Goal: Information Seeking & Learning: Learn about a topic

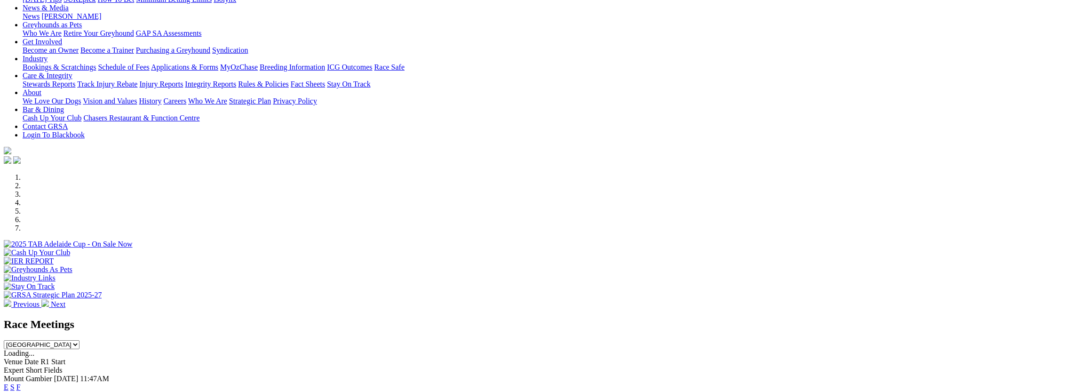
scroll to position [157, 0]
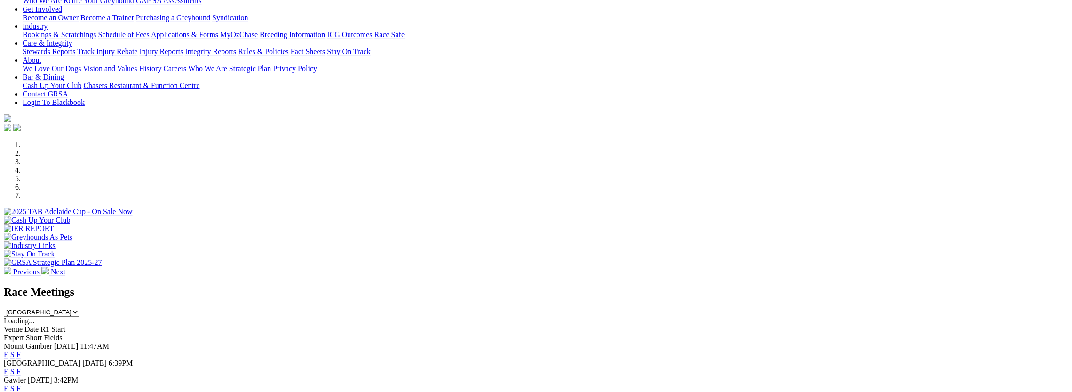
click at [80, 308] on select "South Australia New South Wales Northern Territory Queensland Tasmania Victoria…" at bounding box center [42, 312] width 76 height 9
select select "NT"
click at [80, 308] on select "South Australia New South Wales Northern Territory Queensland Tasmania Victoria…" at bounding box center [42, 312] width 76 height 9
click at [8, 350] on link "E" at bounding box center [6, 354] width 5 height 8
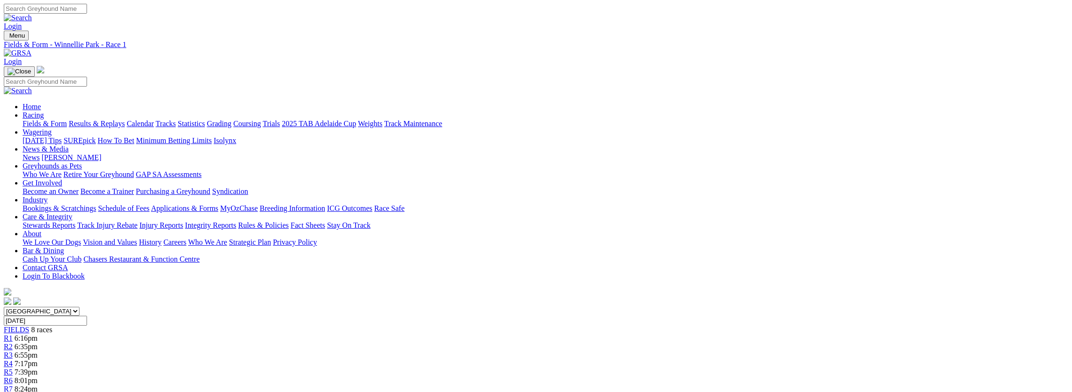
click at [408, 342] on div "R2 6:35pm" at bounding box center [536, 346] width 1065 height 8
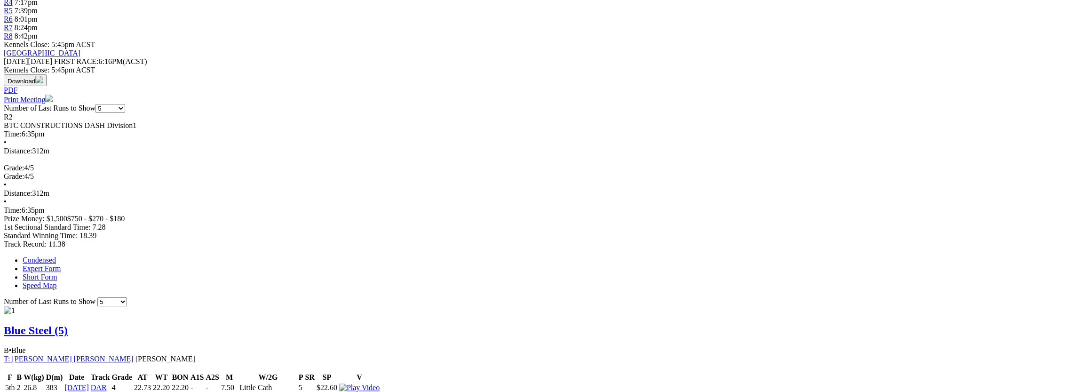
scroll to position [376, 0]
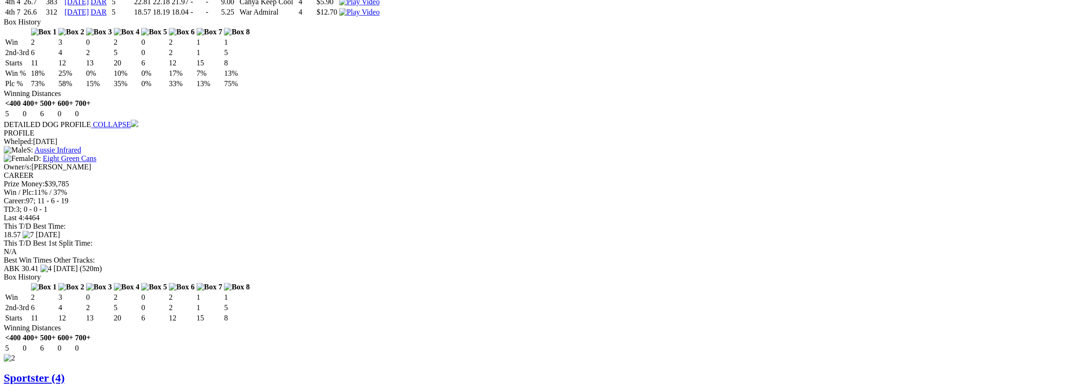
scroll to position [815, 0]
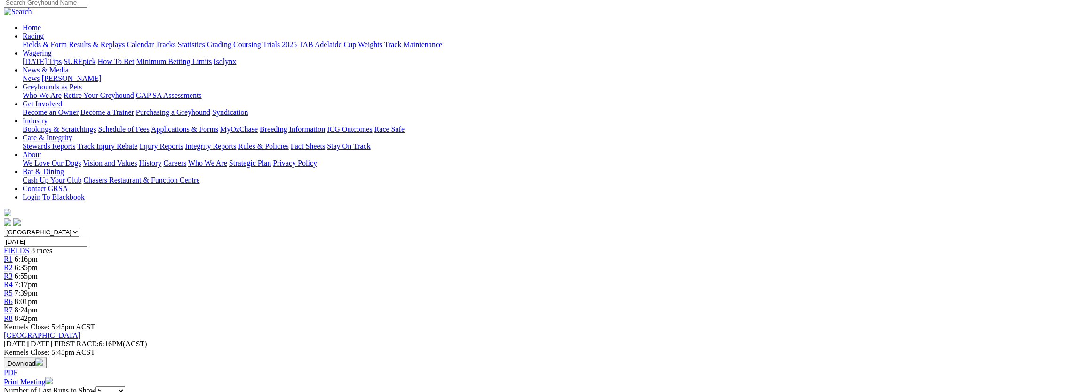
scroll to position [63, 0]
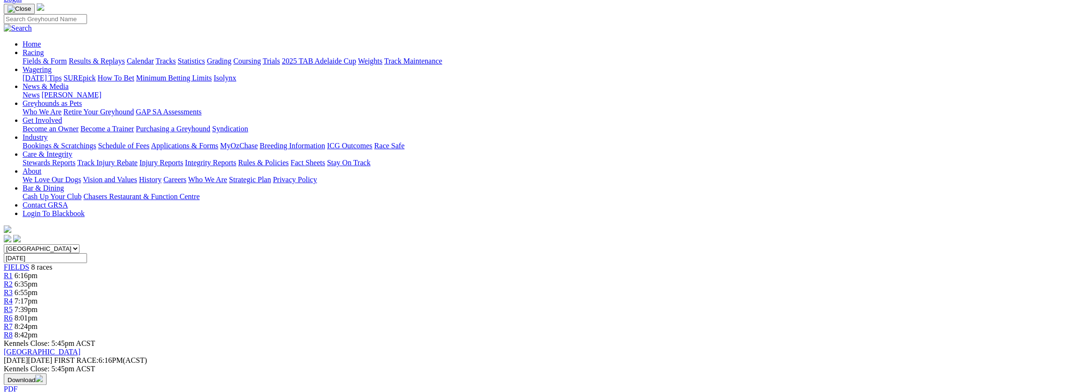
click at [13, 288] on span "R3" at bounding box center [8, 292] width 9 height 8
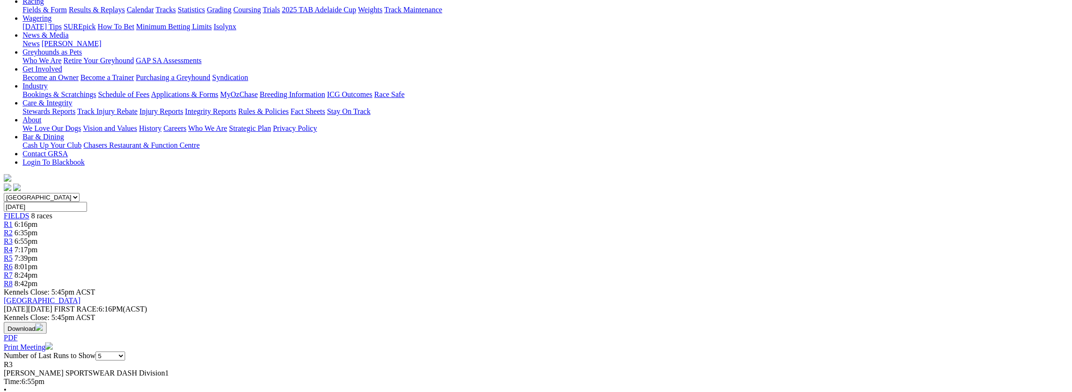
scroll to position [31, 0]
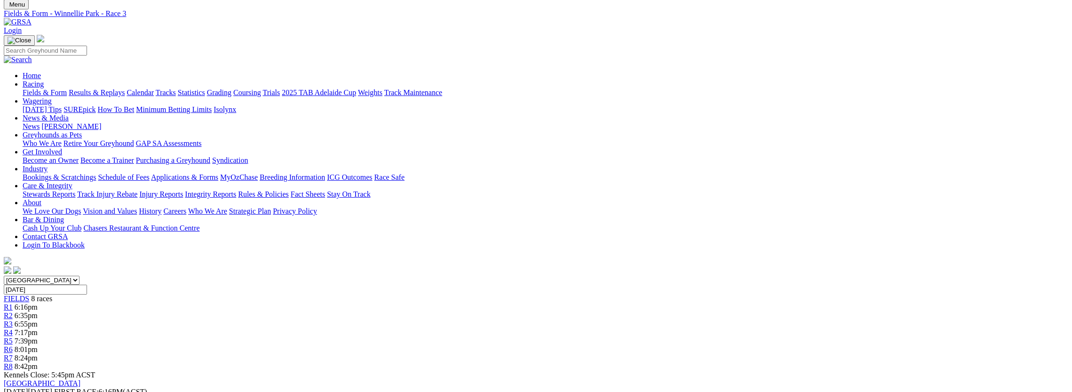
click at [538, 328] on div "R4 7:17pm" at bounding box center [536, 332] width 1065 height 8
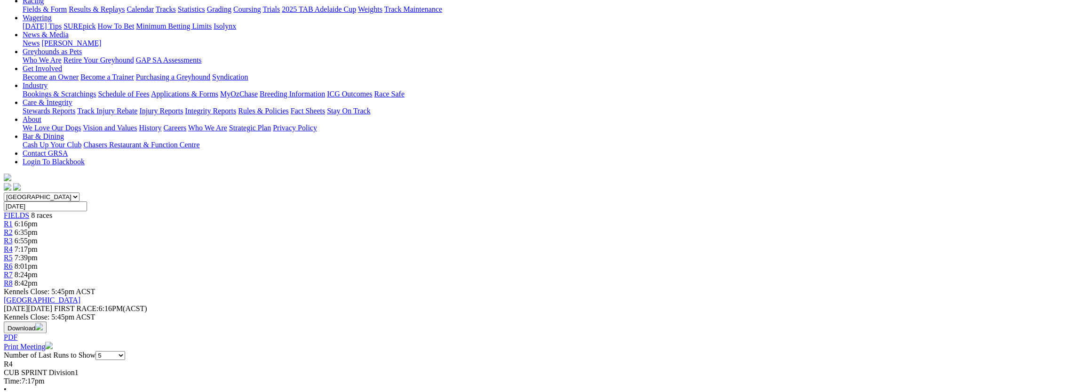
scroll to position [125, 0]
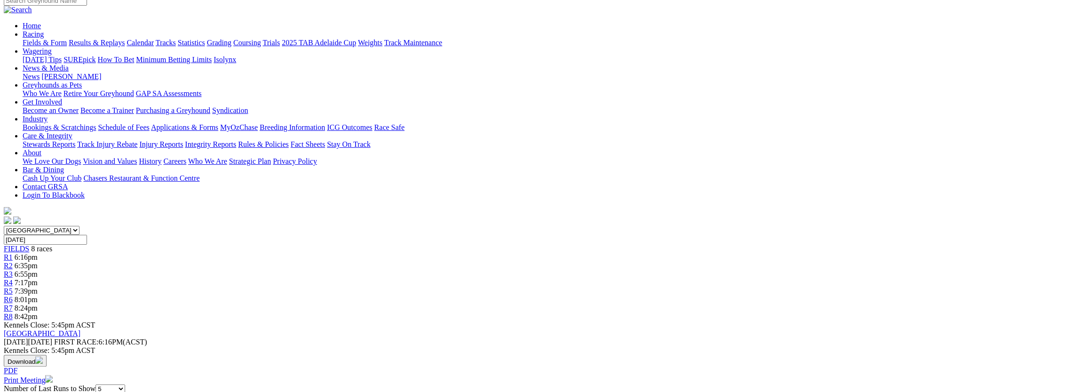
scroll to position [0, 0]
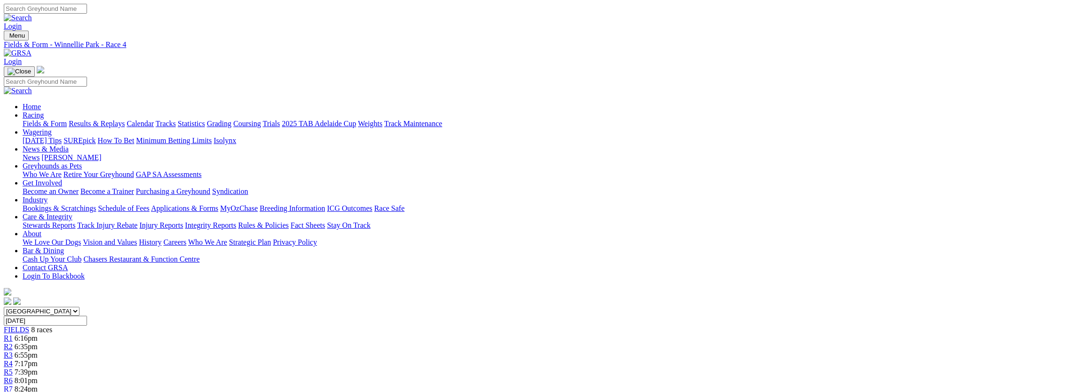
click at [604, 368] on div "R5 7:39pm" at bounding box center [536, 372] width 1065 height 8
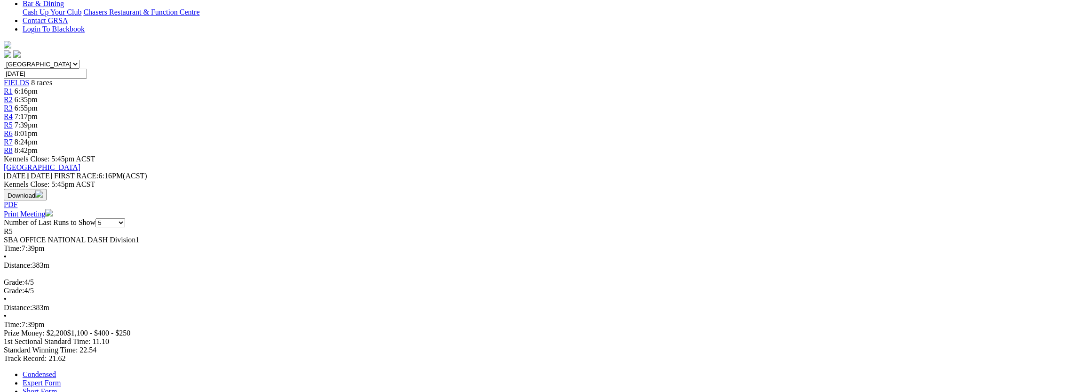
scroll to position [251, 0]
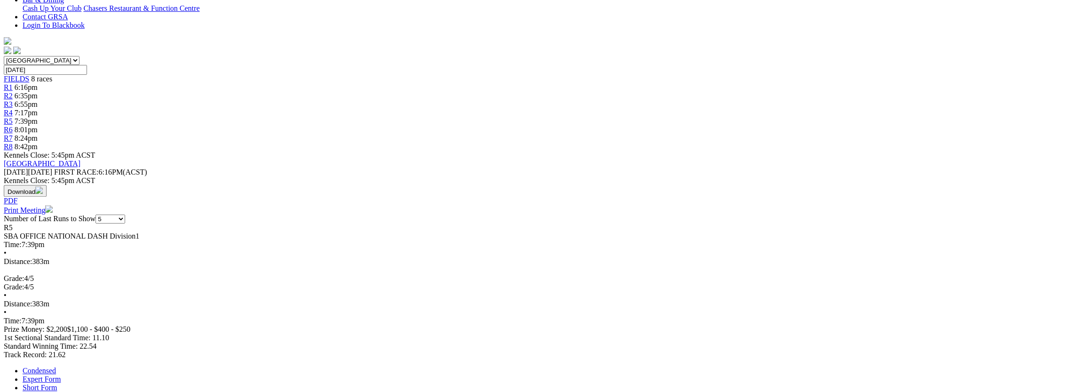
click at [61, 375] on link "Expert Form" at bounding box center [42, 379] width 38 height 8
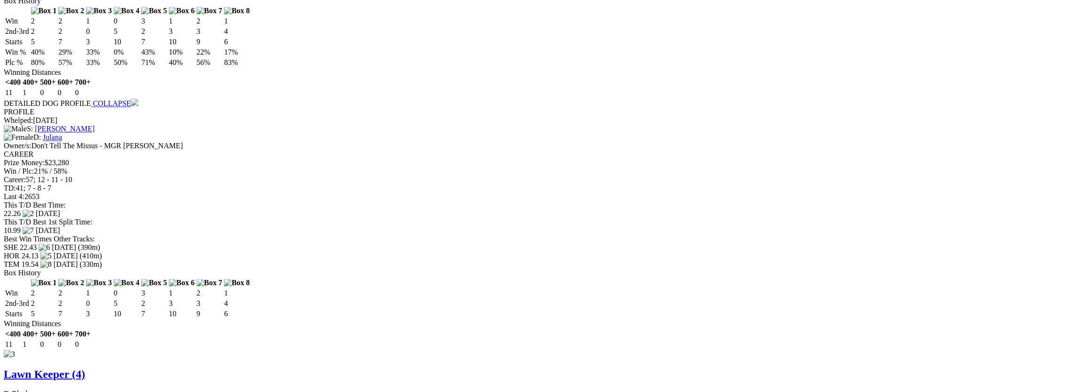
scroll to position [1286, 0]
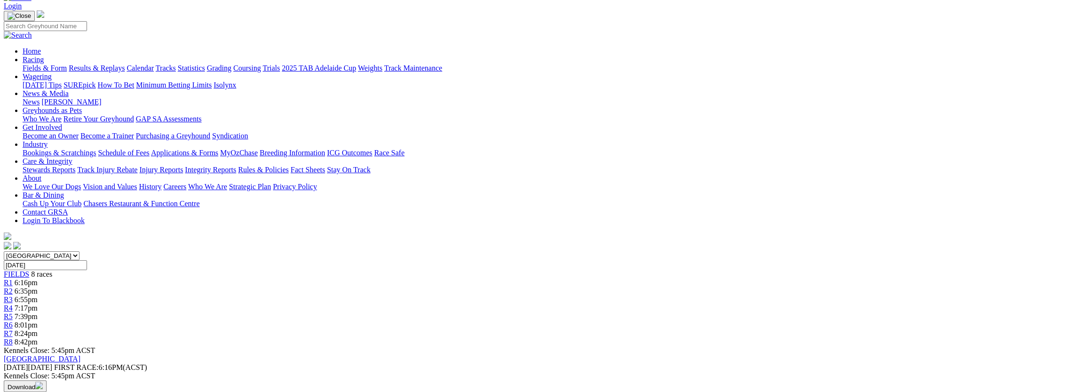
scroll to position [0, 0]
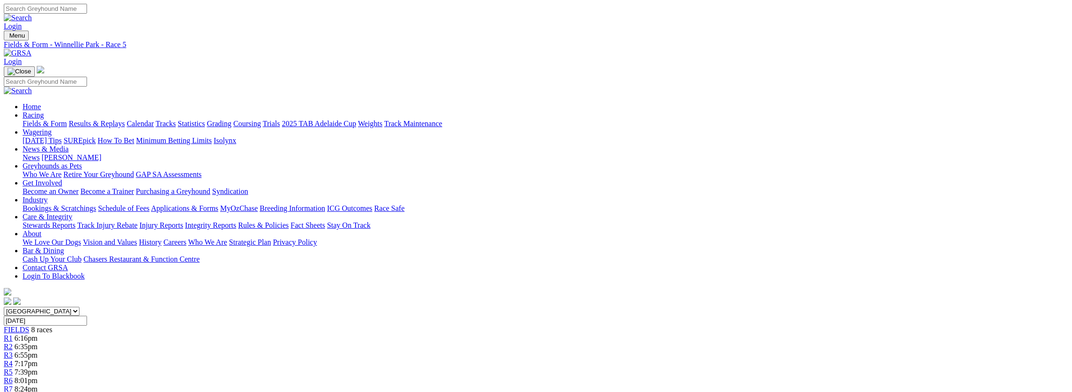
click at [13, 376] on span "R6" at bounding box center [8, 380] width 9 height 8
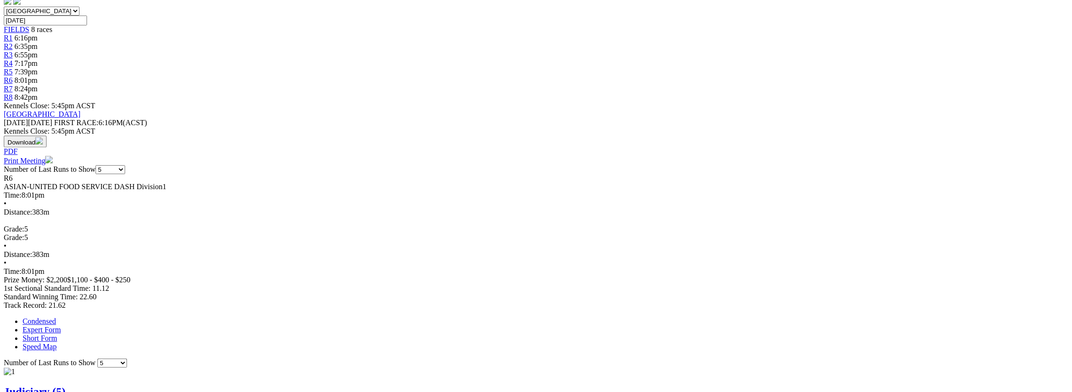
scroll to position [219, 0]
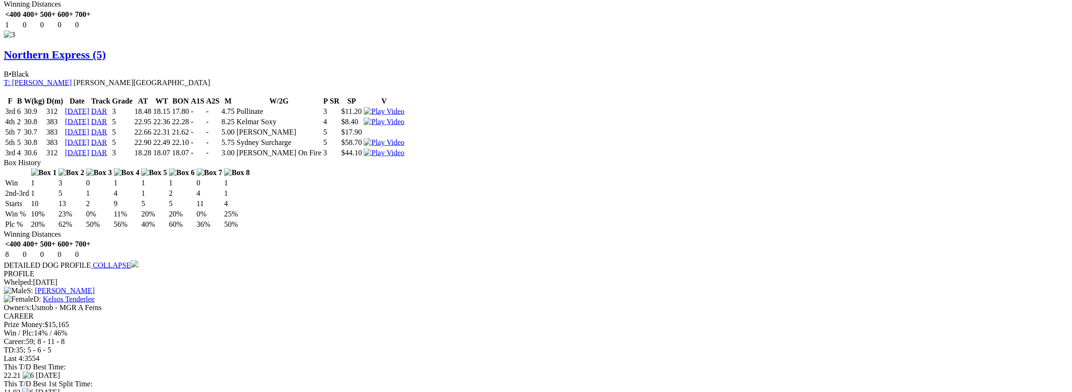
scroll to position [1662, 0]
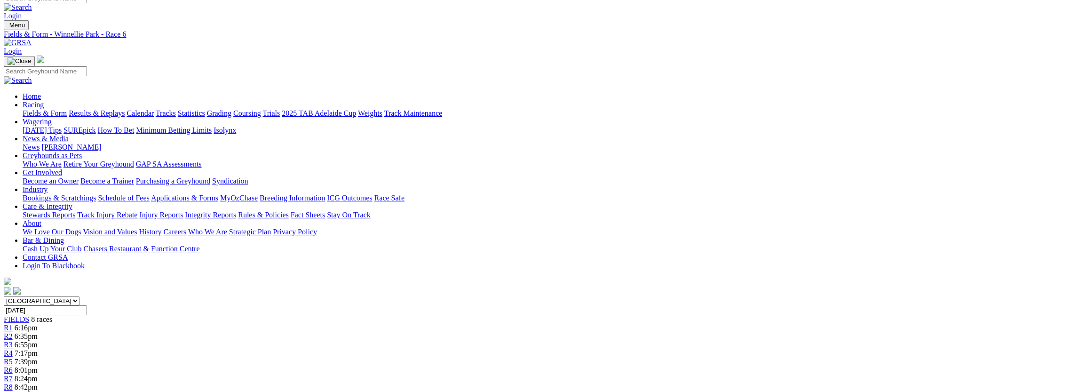
scroll to position [0, 0]
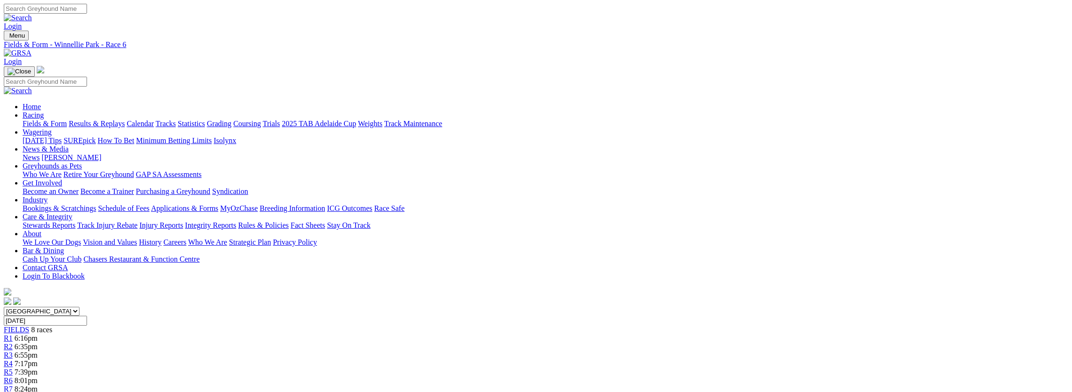
click at [736, 385] on div "R7 8:24pm" at bounding box center [536, 389] width 1065 height 8
click at [13, 391] on span "R8" at bounding box center [8, 397] width 9 height 8
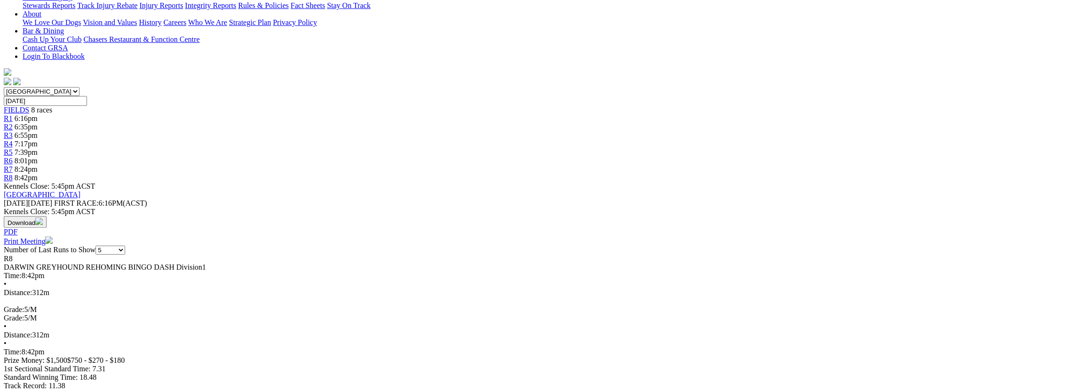
scroll to position [219, 0]
